Goal: Use online tool/utility

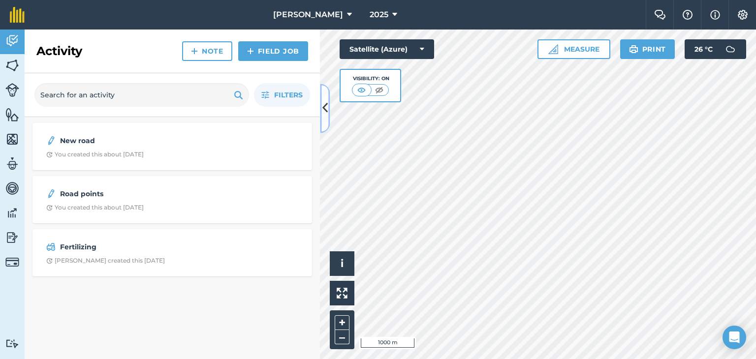
click at [321, 103] on button at bounding box center [325, 108] width 10 height 49
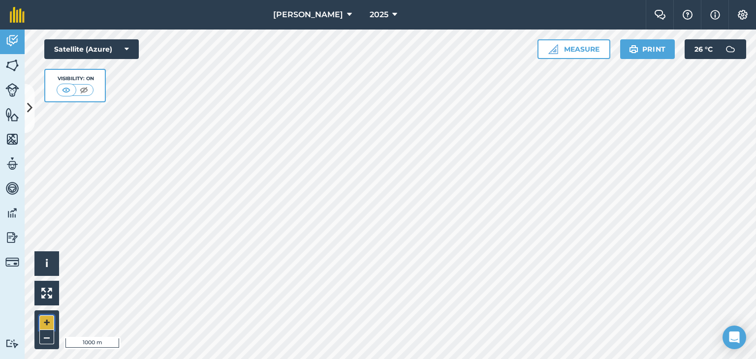
click at [43, 322] on button "+" at bounding box center [46, 323] width 15 height 15
click at [579, 53] on button "Measure" at bounding box center [574, 49] width 73 height 20
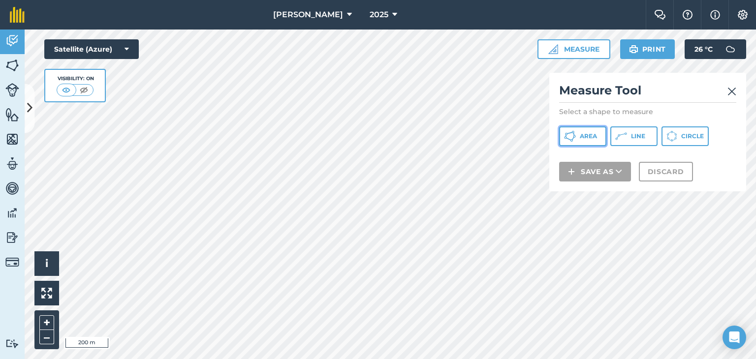
click at [580, 138] on span "Area" at bounding box center [588, 136] width 17 height 8
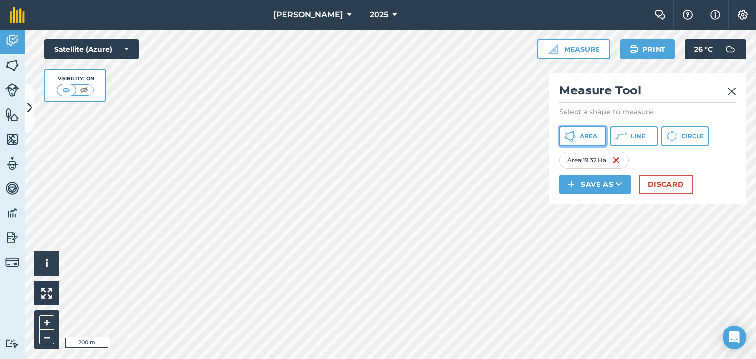
drag, startPoint x: 579, startPoint y: 133, endPoint x: 550, endPoint y: 164, distance: 41.8
click at [579, 135] on button "Area" at bounding box center [582, 137] width 47 height 20
click at [566, 191] on div "Click to start drawing i © 2025 TomTom, Microsoft 200 m + – Satellite (Azure) V…" at bounding box center [390, 195] width 731 height 330
drag, startPoint x: 591, startPoint y: 129, endPoint x: 567, endPoint y: 144, distance: 28.7
click at [591, 130] on button "Area" at bounding box center [582, 137] width 47 height 20
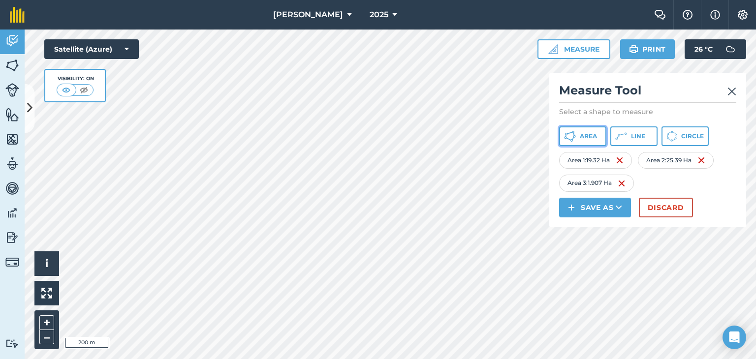
click at [594, 134] on span "Area" at bounding box center [588, 136] width 17 height 8
click at [586, 134] on span "Area" at bounding box center [588, 136] width 17 height 8
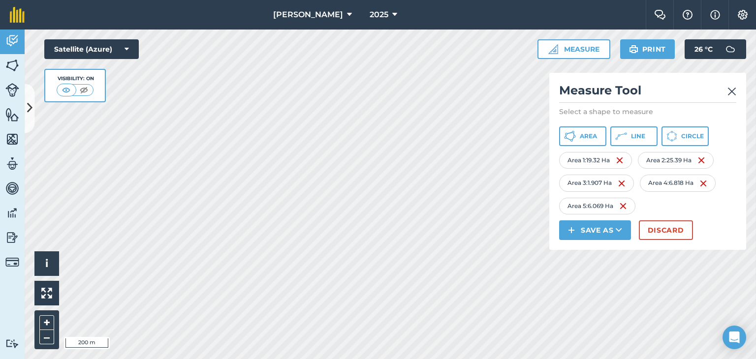
click at [218, 359] on html "[PERSON_NAME] 2025 Farm Chat Help Info Settings [PERSON_NAME] - 2025 Reproduced…" at bounding box center [378, 179] width 756 height 359
click at [537, 359] on html "[PERSON_NAME] 2025 Farm Chat Help Info Settings [PERSON_NAME] - 2025 Reproduced…" at bounding box center [378, 179] width 756 height 359
click at [587, 132] on span "Area" at bounding box center [588, 136] width 17 height 8
click at [253, 359] on html "[PERSON_NAME] 2025 Farm Chat Help Info Settings [PERSON_NAME] - 2025 Reproduced…" at bounding box center [378, 179] width 756 height 359
drag, startPoint x: 593, startPoint y: 140, endPoint x: 556, endPoint y: 136, distance: 37.6
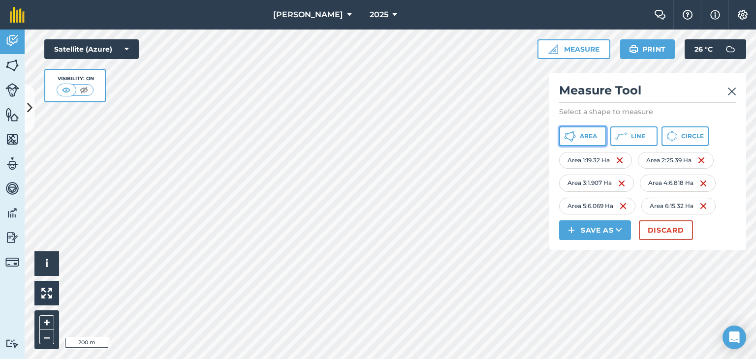
click at [593, 138] on span "Area" at bounding box center [588, 136] width 17 height 8
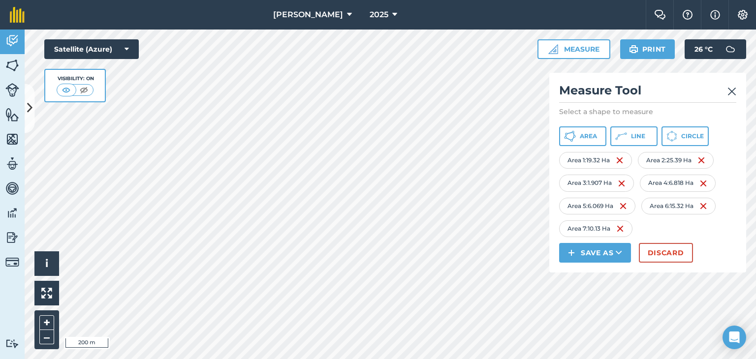
click at [730, 89] on img at bounding box center [732, 92] width 9 height 12
